Goal: Task Accomplishment & Management: Use online tool/utility

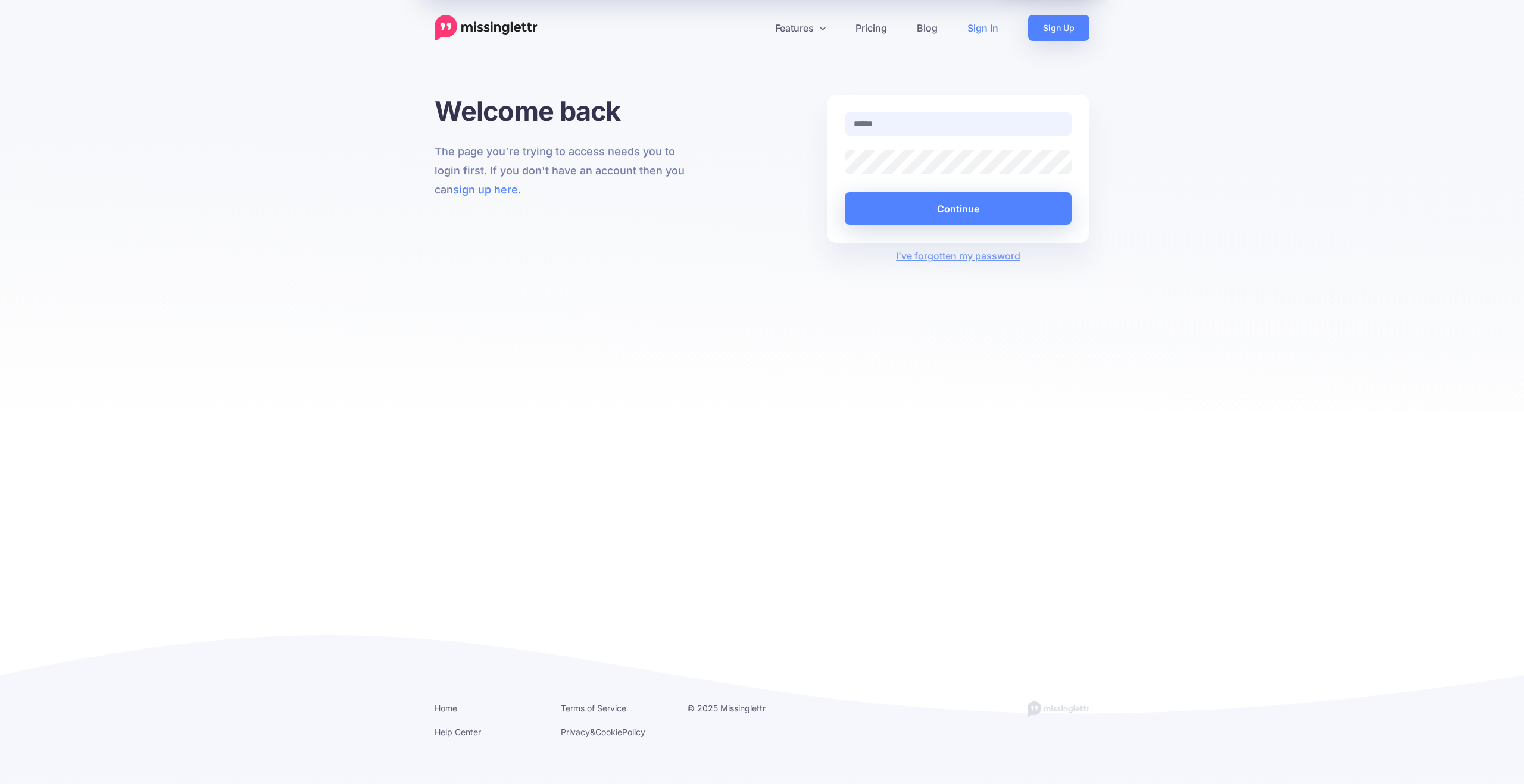
type input "**********"
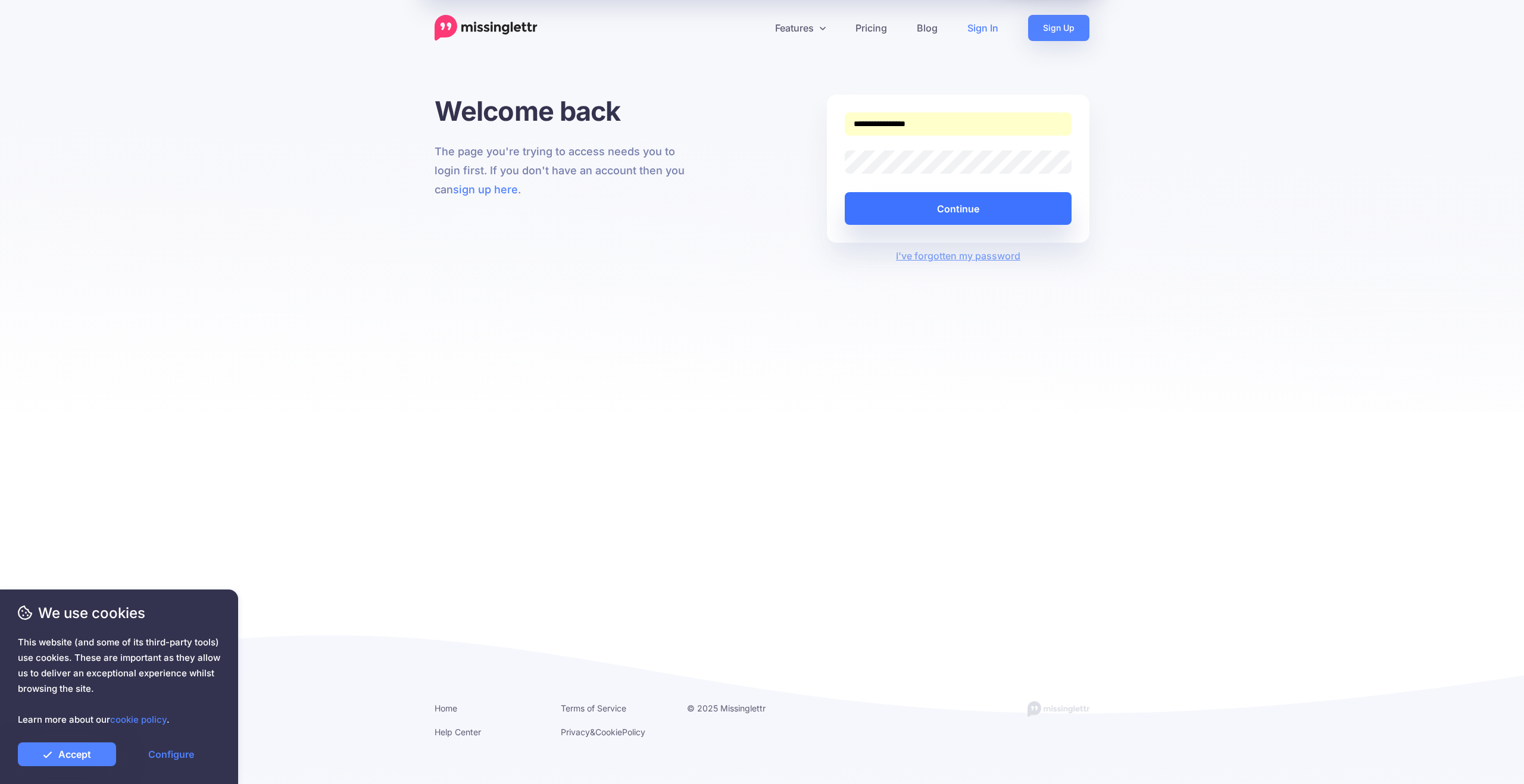
click at [951, 207] on button "Continue" at bounding box center [958, 208] width 227 height 33
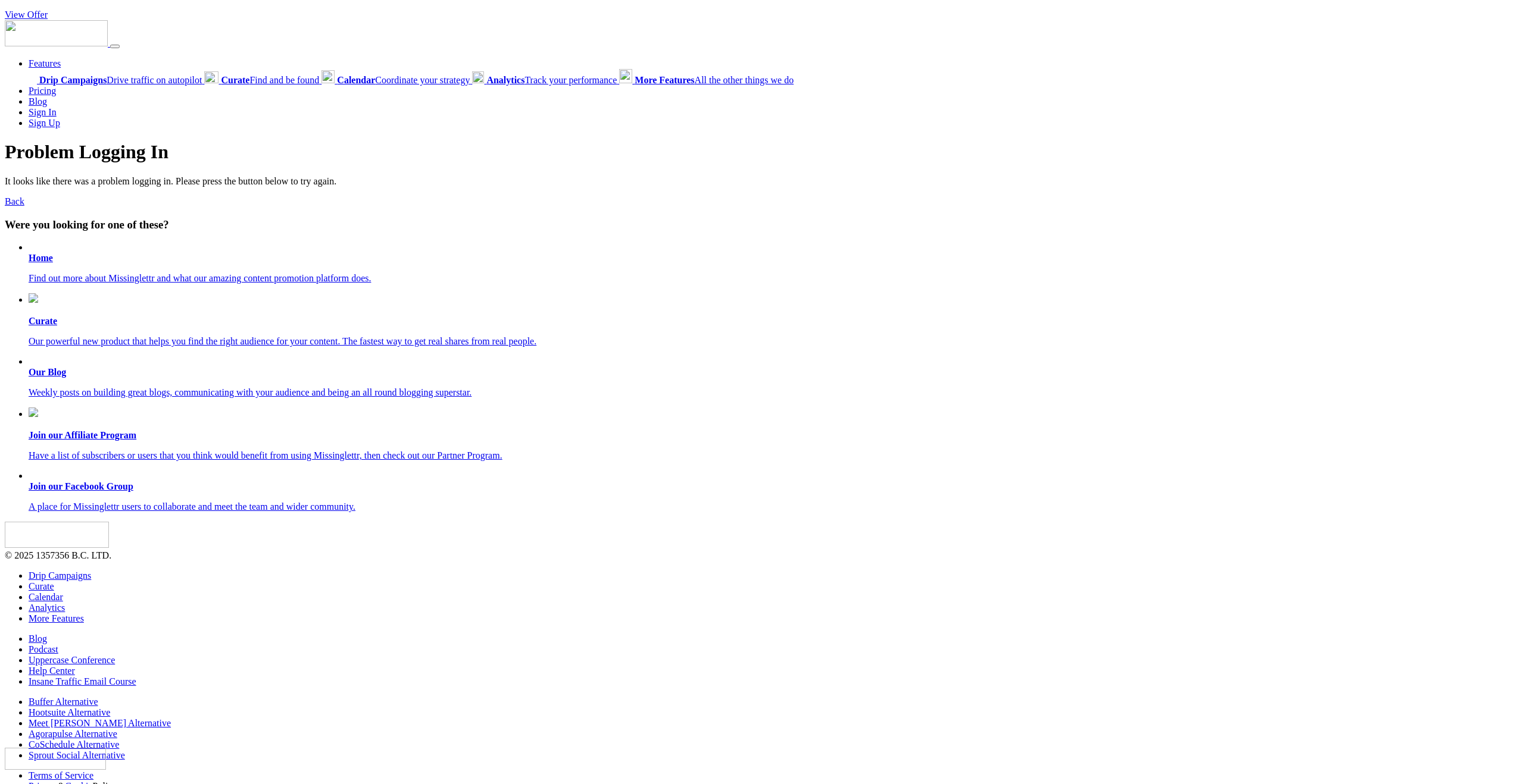
click at [41, 262] on b "Home" at bounding box center [41, 258] width 24 height 10
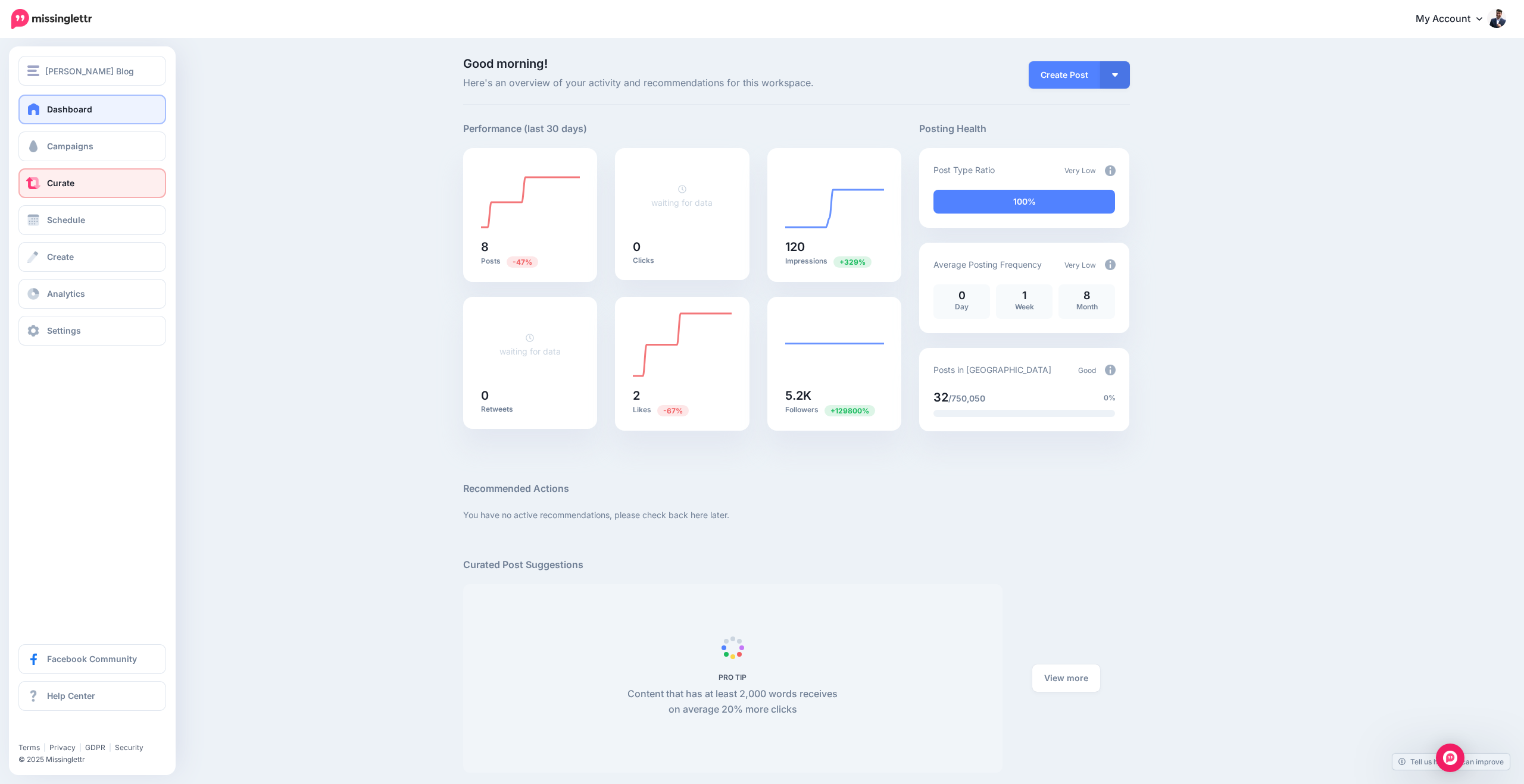
click at [79, 182] on link "Curate" at bounding box center [92, 183] width 148 height 30
